Goal: Information Seeking & Learning: Check status

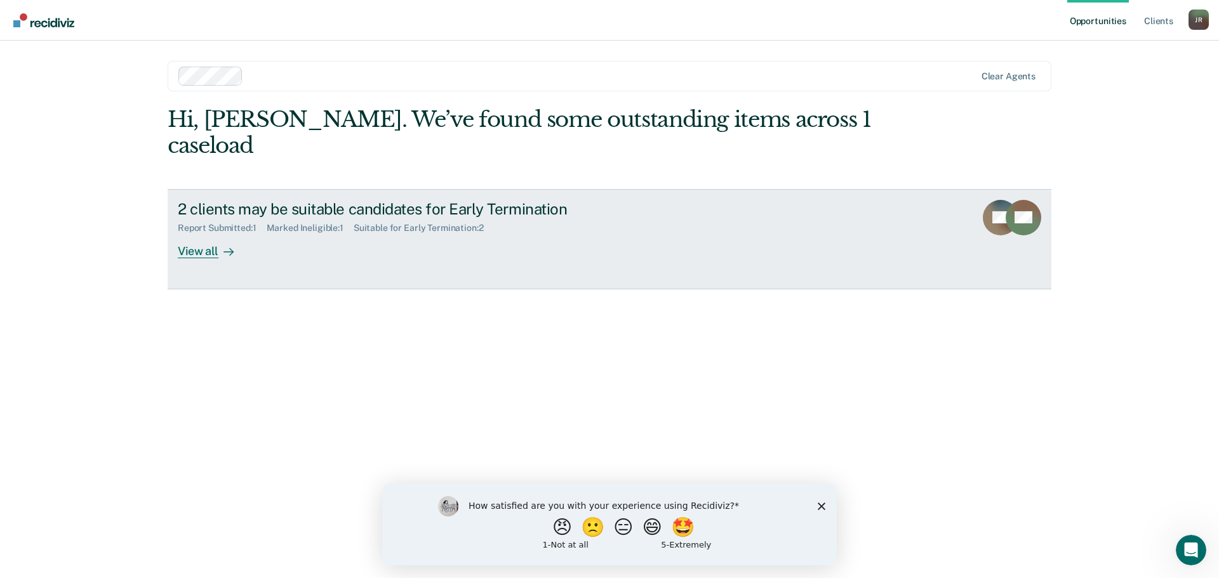
click at [554, 200] on div "2 clients may be suitable candidates for Early Termination" at bounding box center [401, 209] width 446 height 18
